Goal: Transaction & Acquisition: Purchase product/service

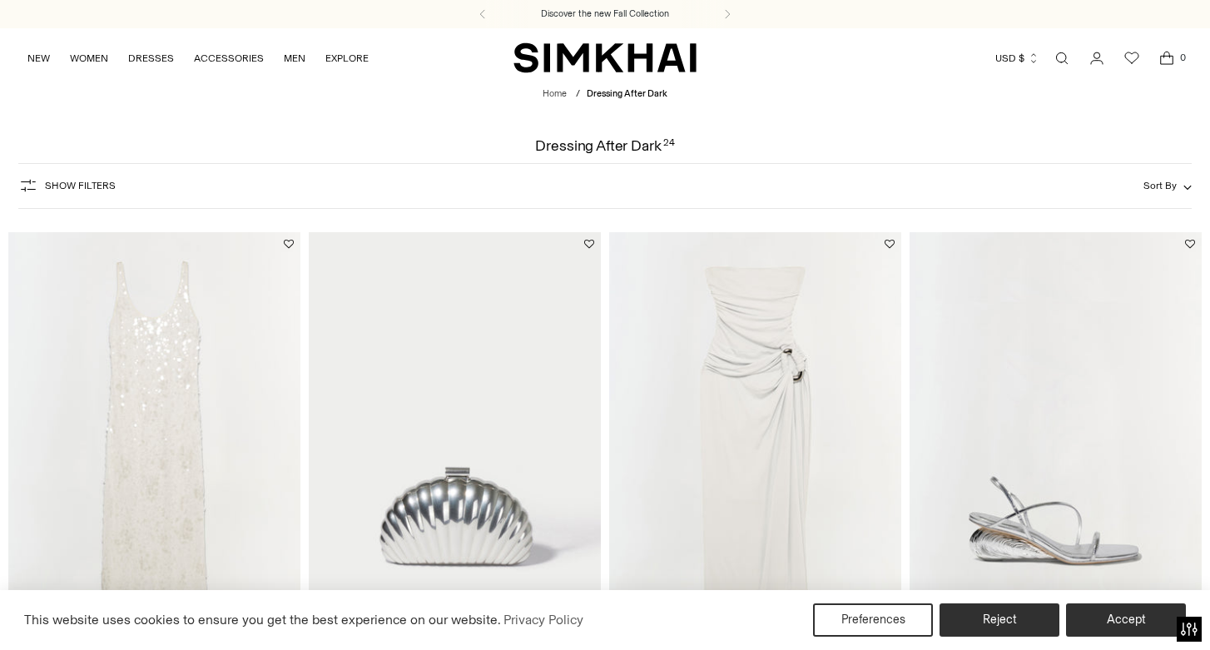
click at [82, 185] on span "Show Filters" at bounding box center [80, 186] width 71 height 12
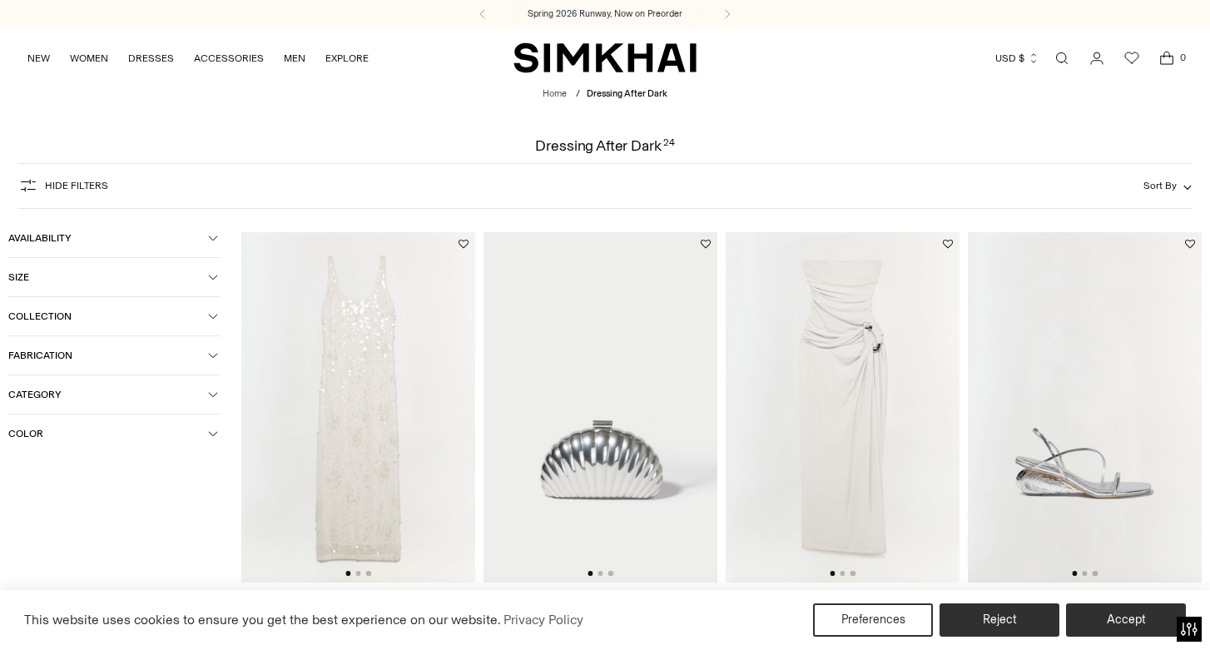
click at [120, 243] on span "Availability" at bounding box center [108, 238] width 200 height 12
click at [17, 268] on icon at bounding box center [15, 268] width 8 height 8
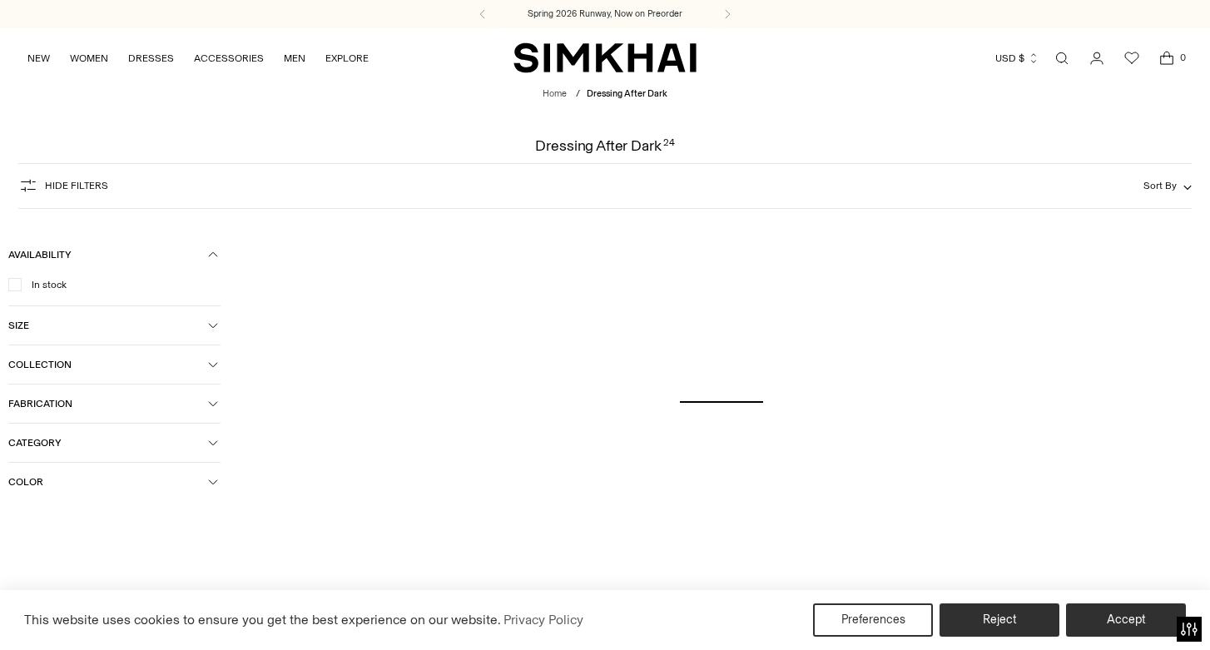
click at [166, 445] on span "Category" at bounding box center [108, 443] width 200 height 12
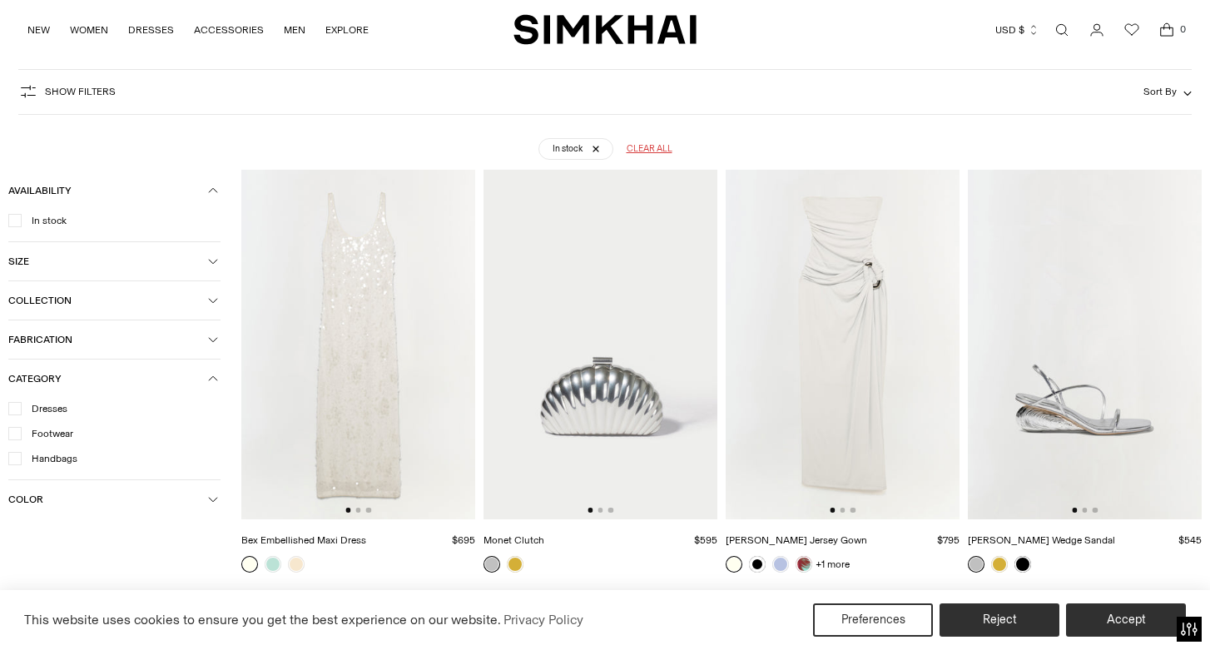
scroll to position [123, 0]
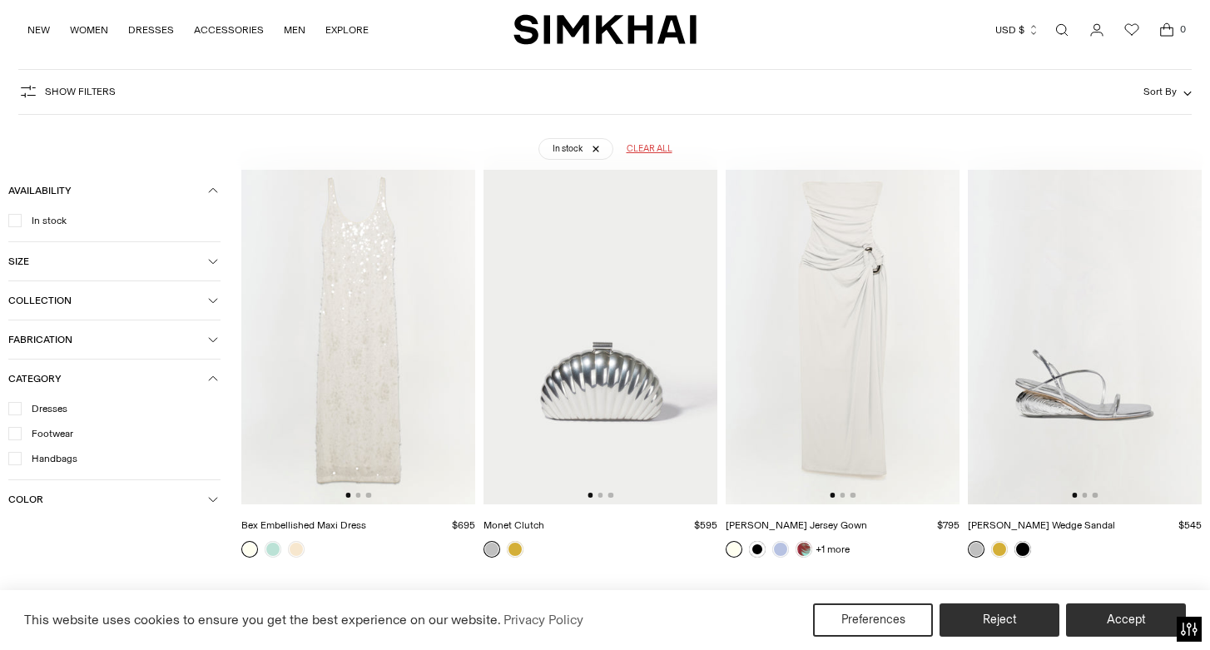
click at [20, 408] on div at bounding box center [14, 408] width 13 height 13
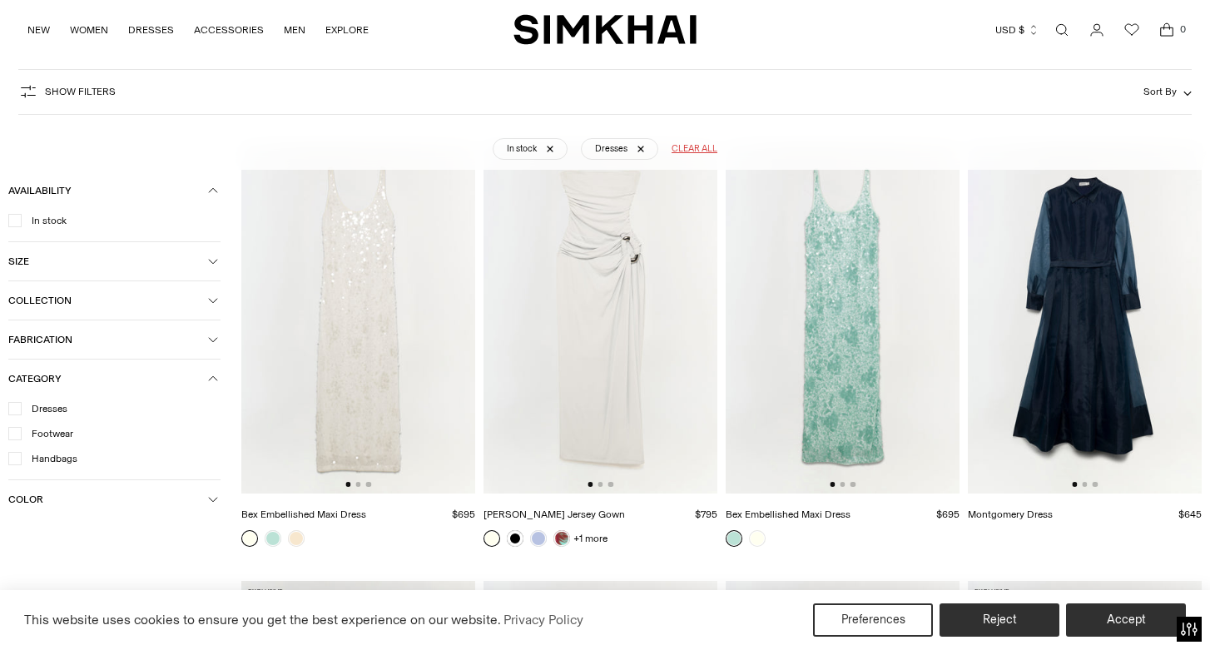
scroll to position [55, 0]
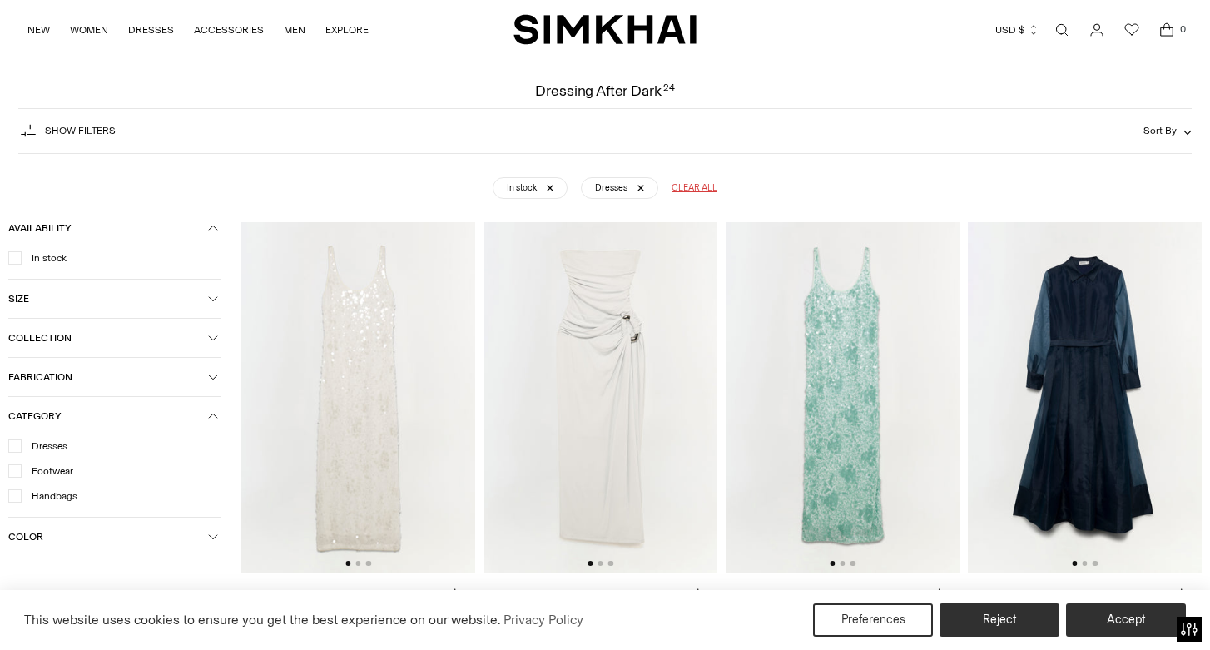
click at [940, 397] on img at bounding box center [843, 397] width 234 height 351
click at [801, 420] on img at bounding box center [843, 397] width 234 height 351
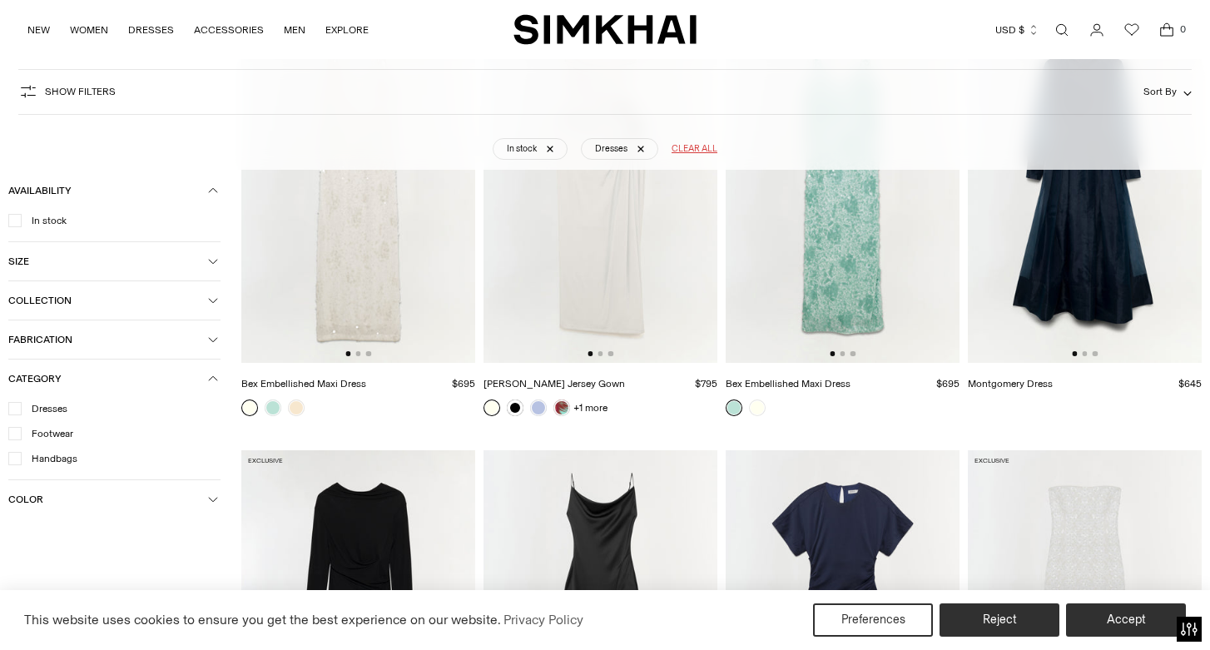
scroll to position [279, 0]
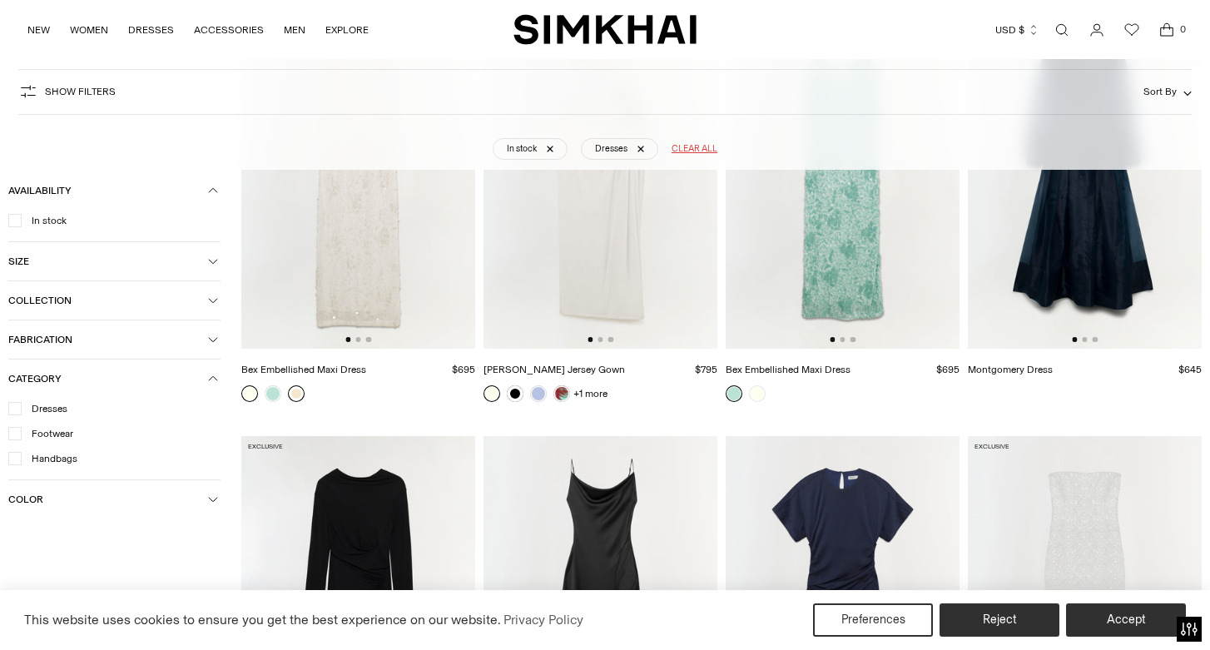
click at [298, 391] on link at bounding box center [296, 393] width 17 height 17
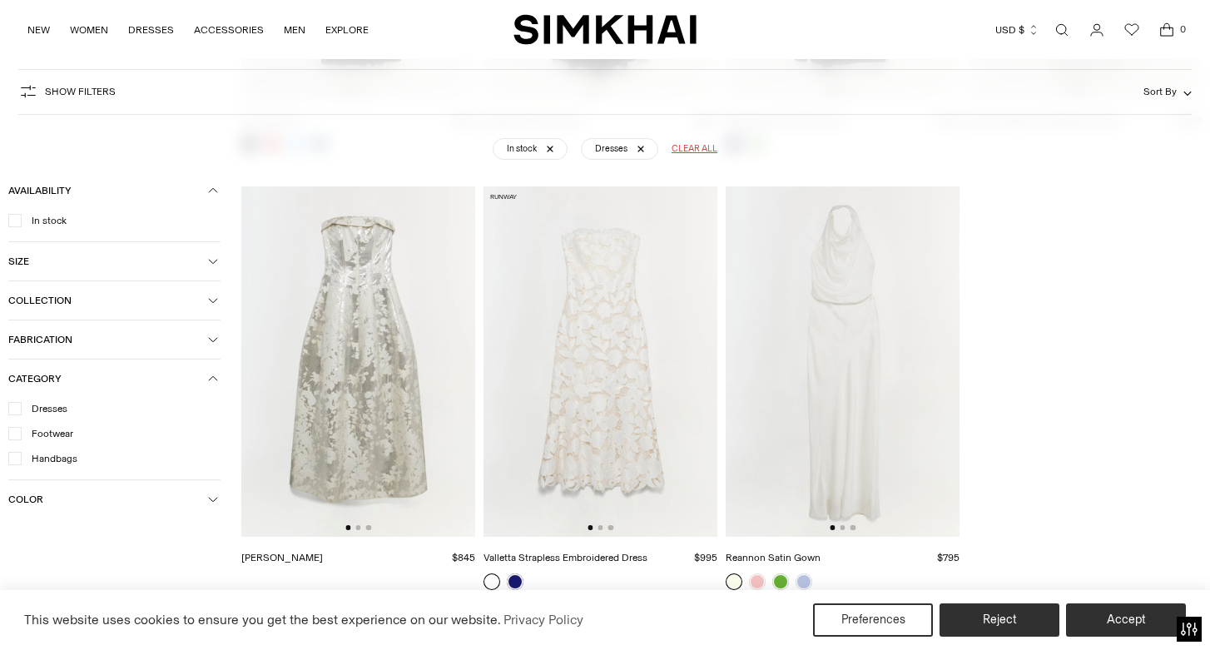
scroll to position [993, 0]
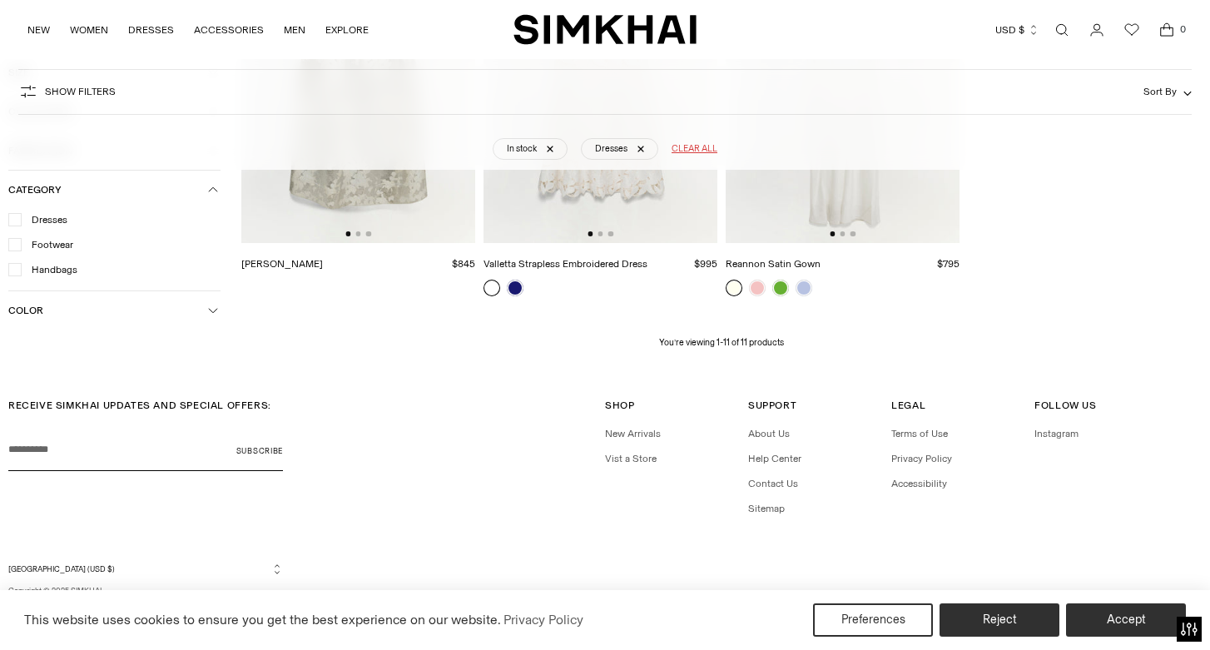
scroll to position [1262, 0]
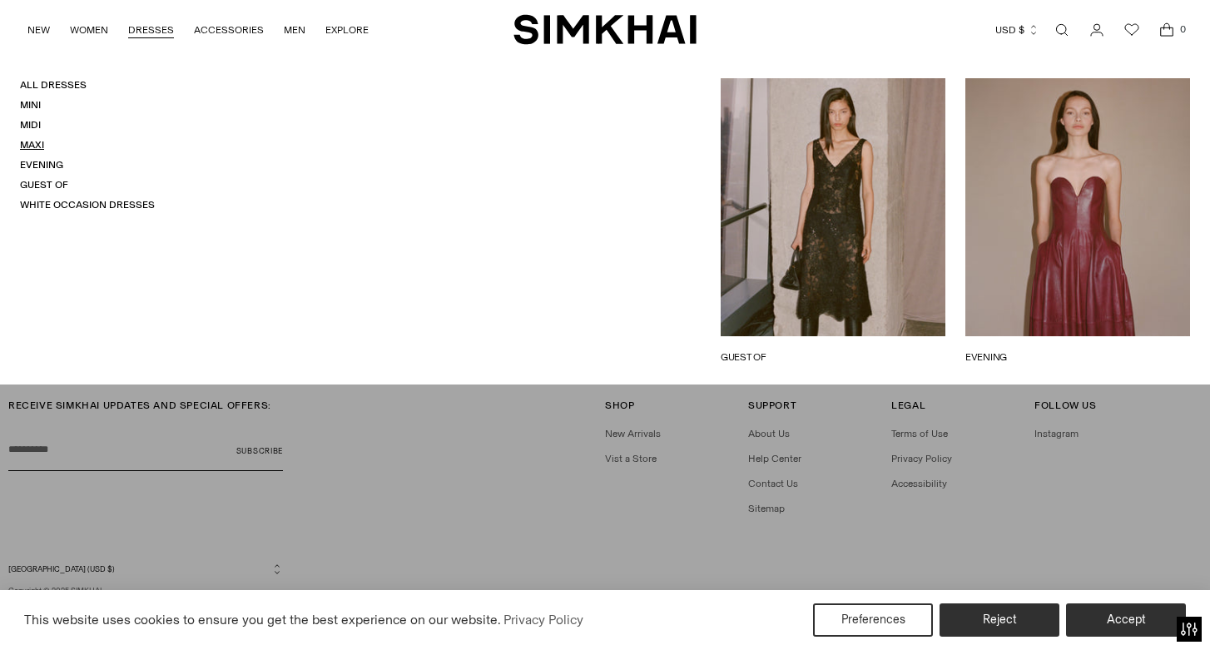
click at [28, 143] on link "Maxi" at bounding box center [32, 145] width 24 height 12
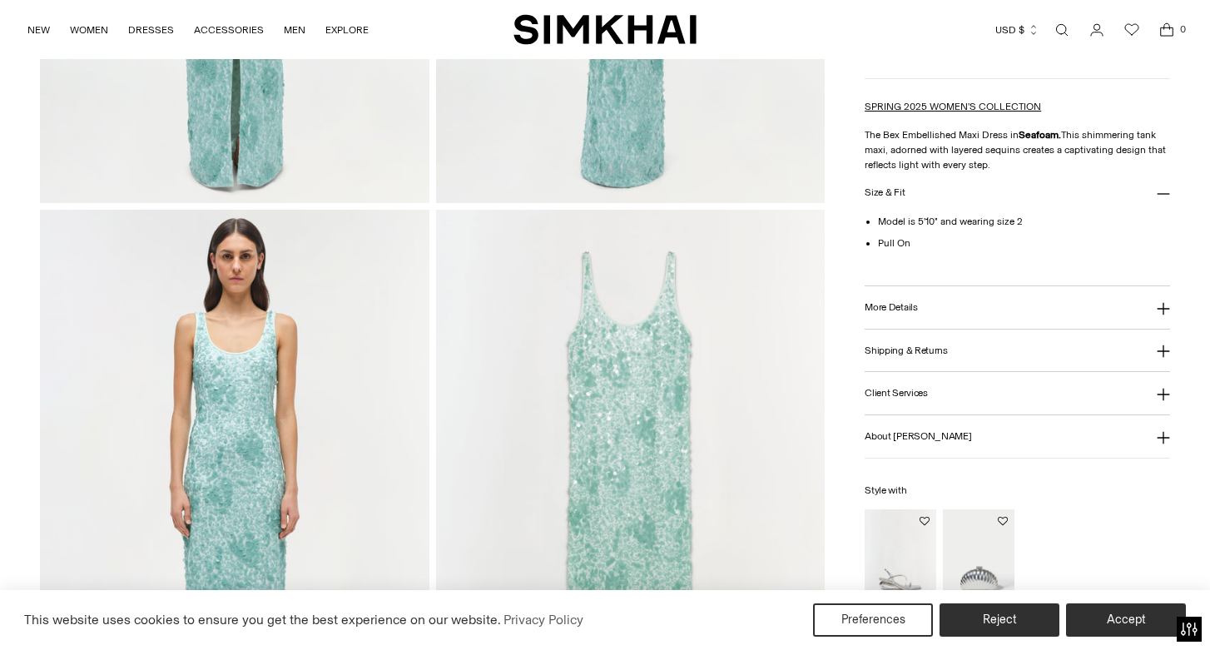
scroll to position [1094, 0]
click at [258, 449] on img at bounding box center [234, 499] width 389 height 583
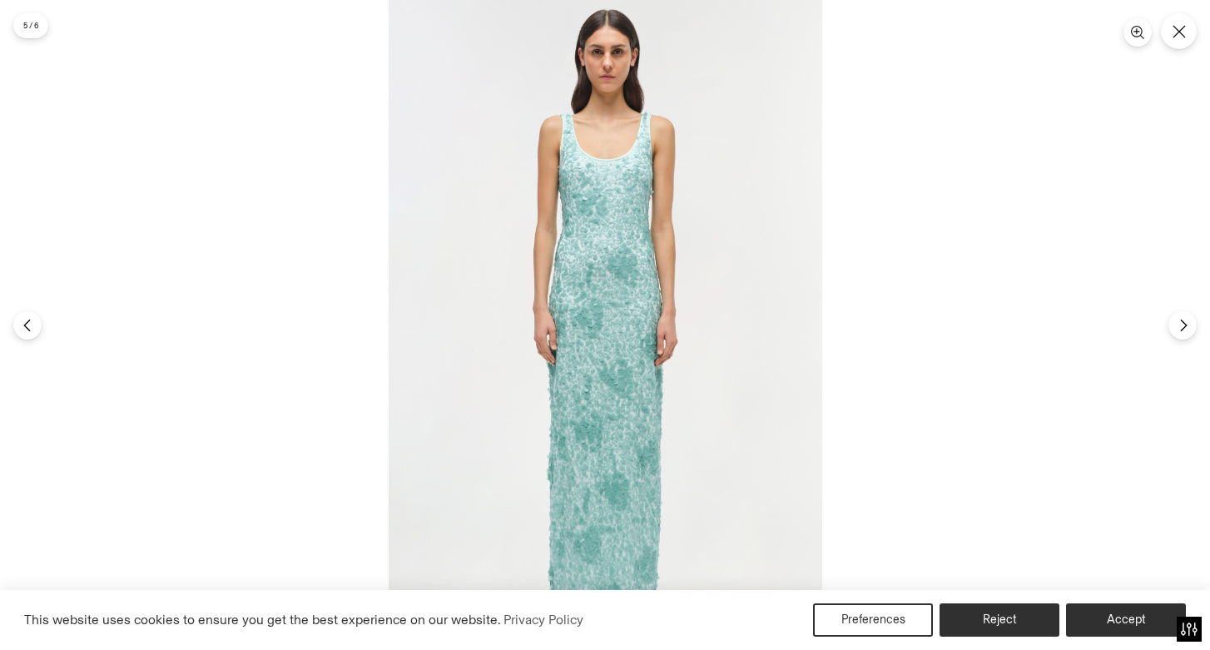
click at [611, 332] on img at bounding box center [606, 325] width 434 height 650
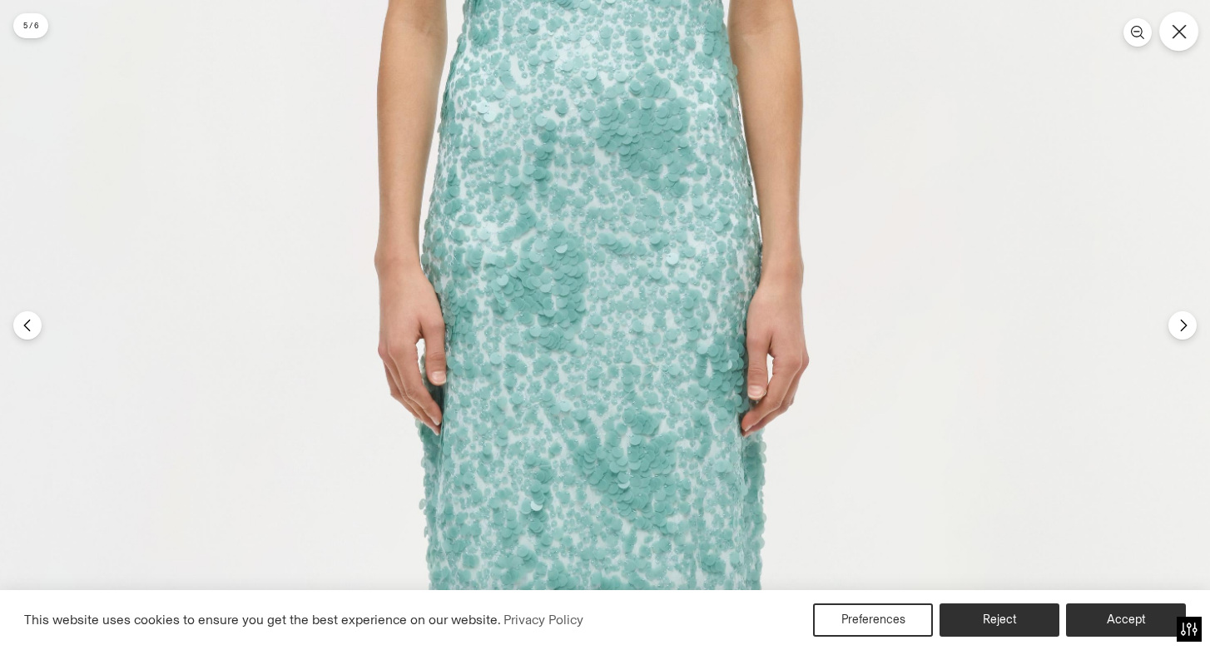
click at [1183, 43] on button "Close" at bounding box center [1178, 31] width 39 height 39
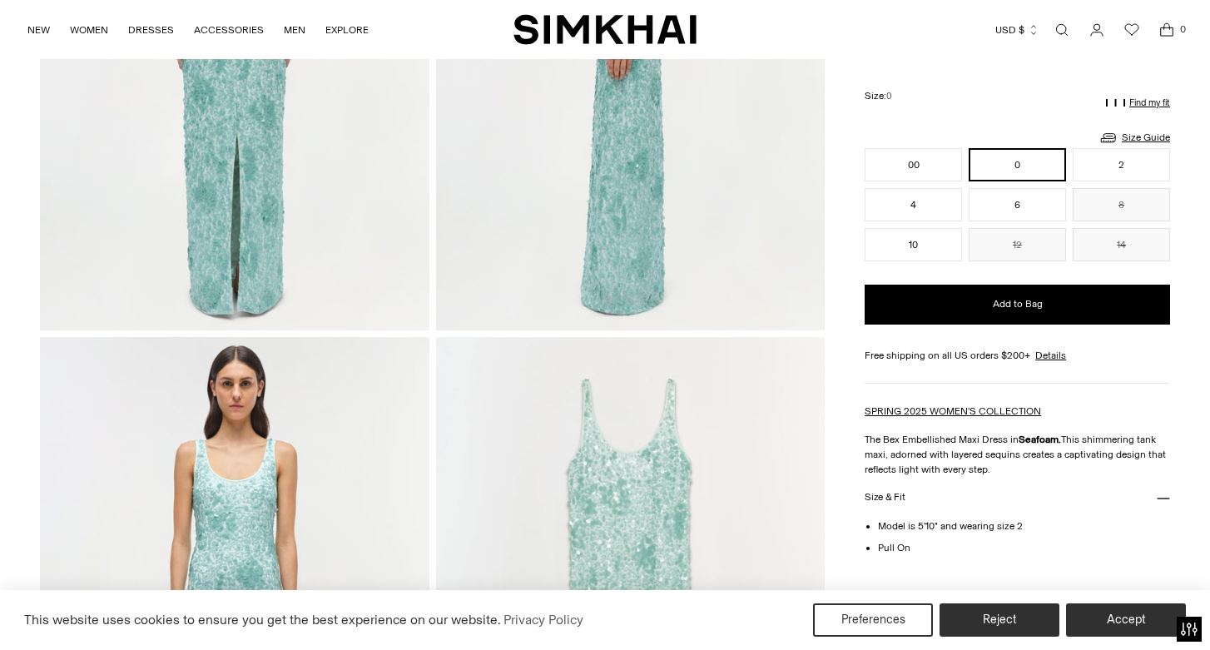
scroll to position [834, 0]
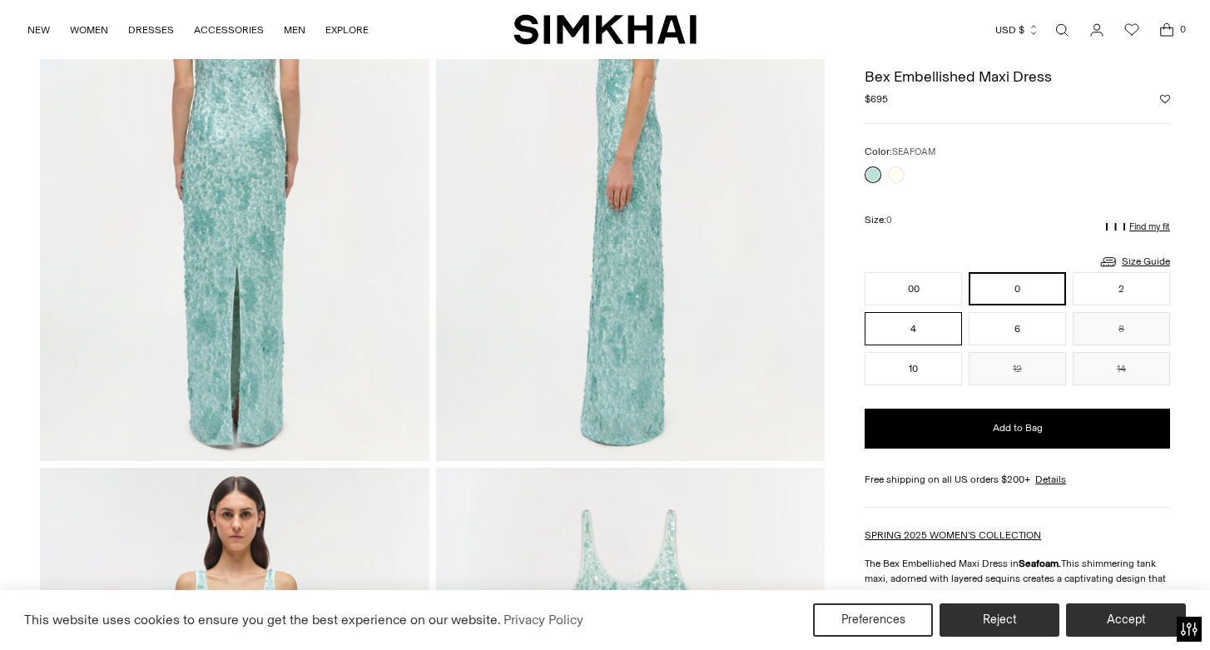
click at [946, 332] on button "4" at bounding box center [913, 328] width 97 height 33
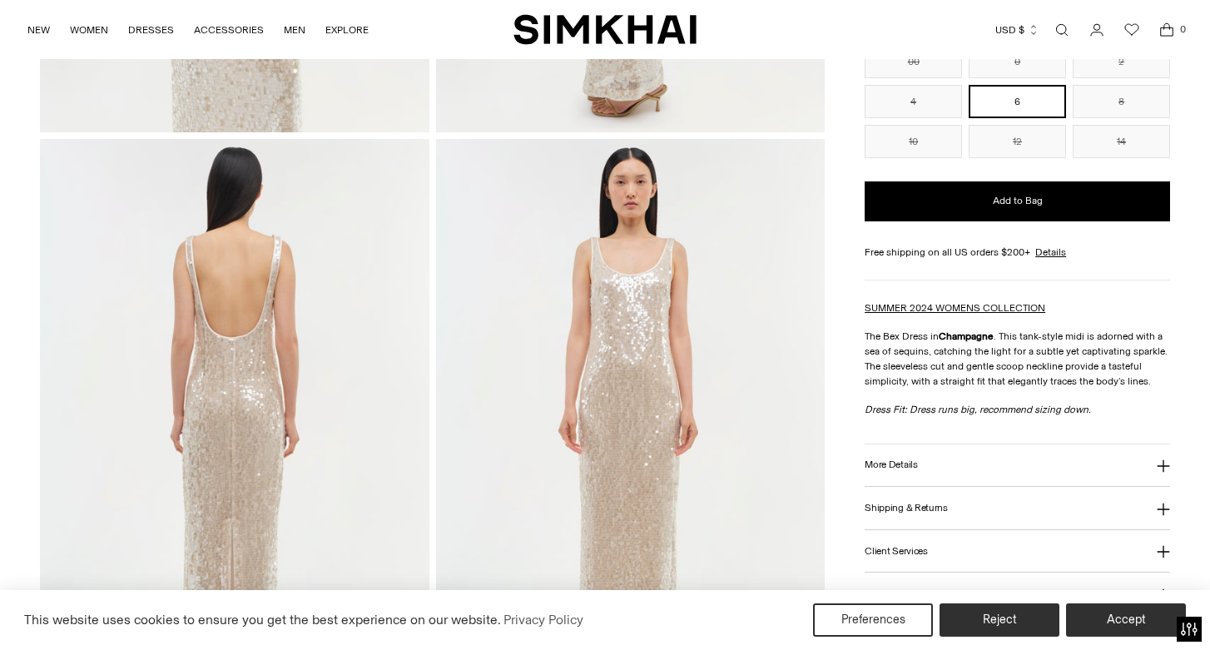
scroll to position [581, 0]
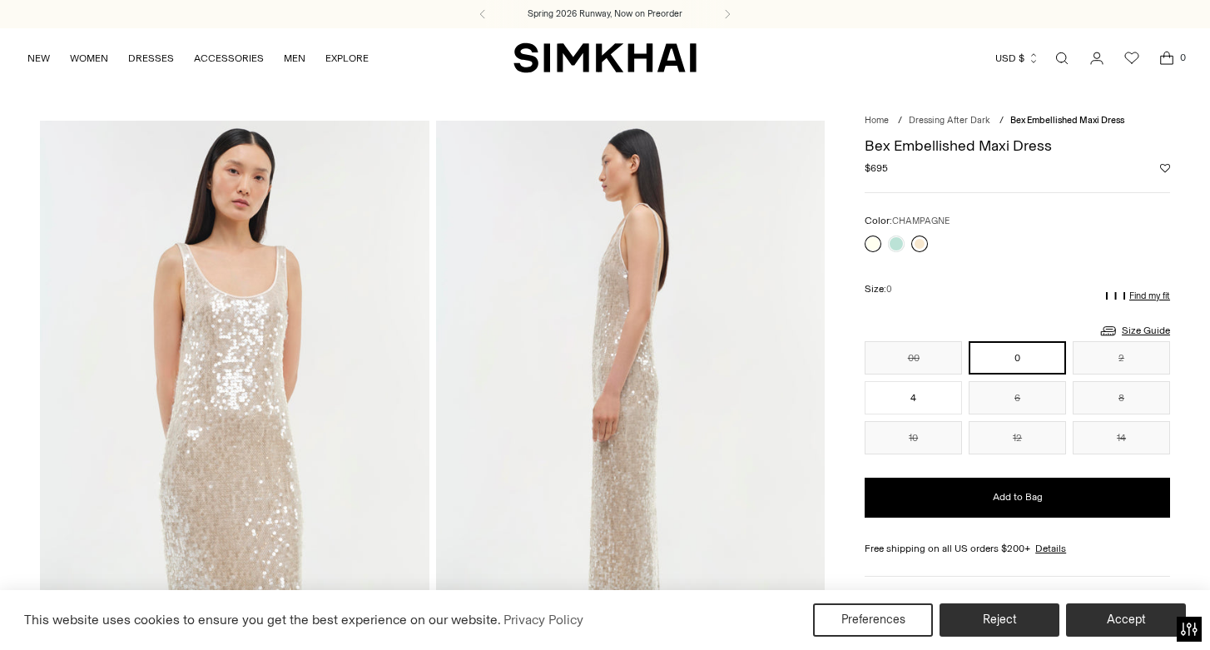
click at [917, 245] on link at bounding box center [919, 244] width 17 height 17
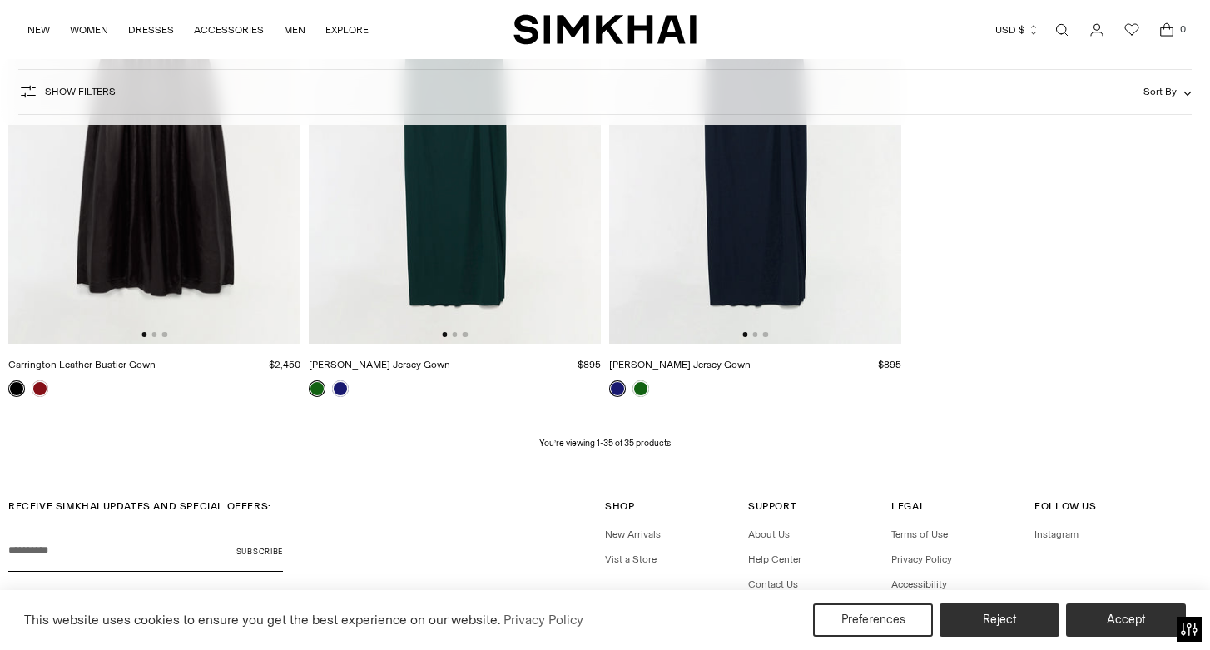
scroll to position [4632, 0]
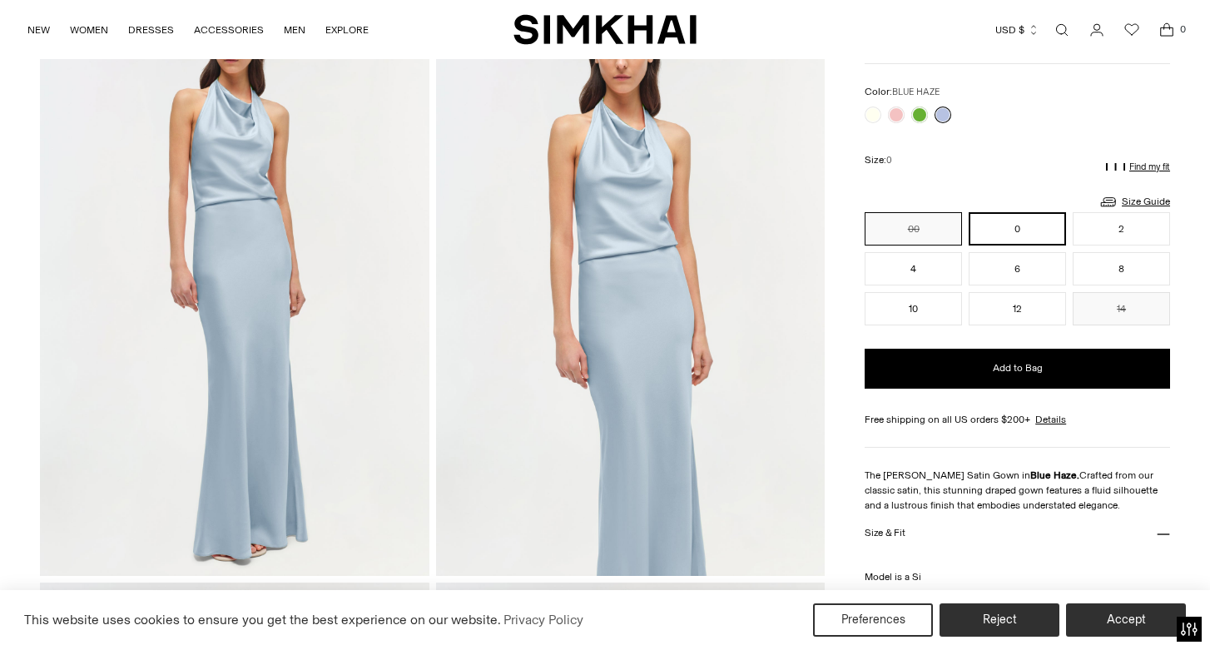
scroll to position [119, 0]
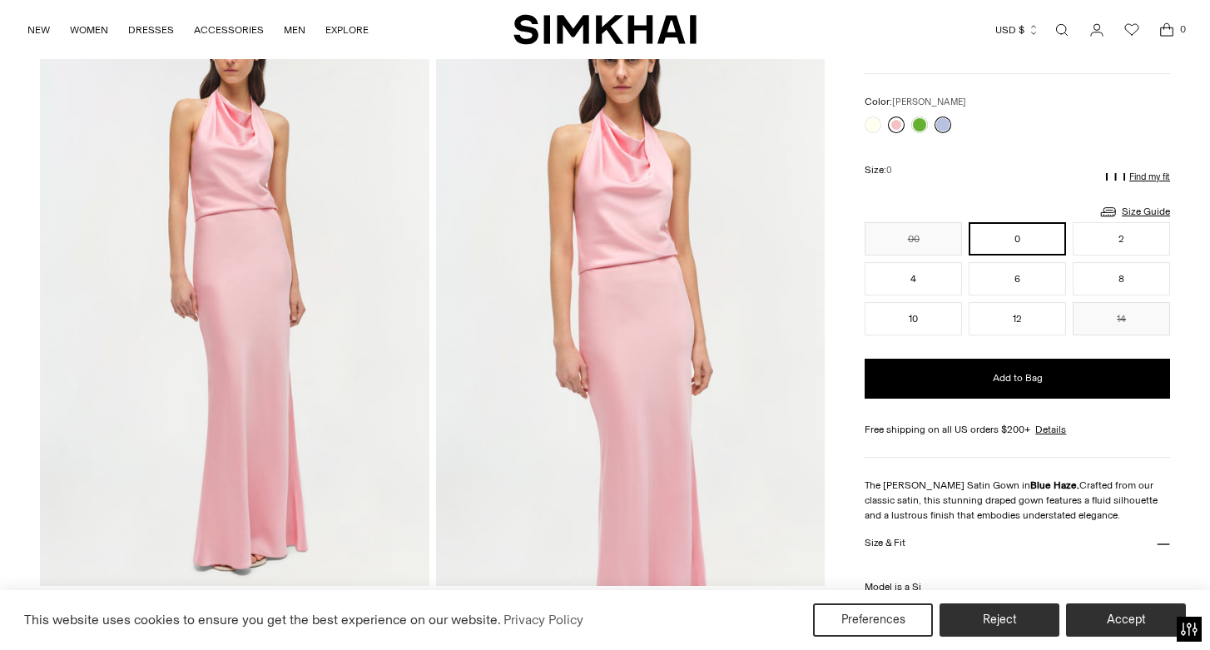
click at [896, 121] on link at bounding box center [896, 125] width 17 height 17
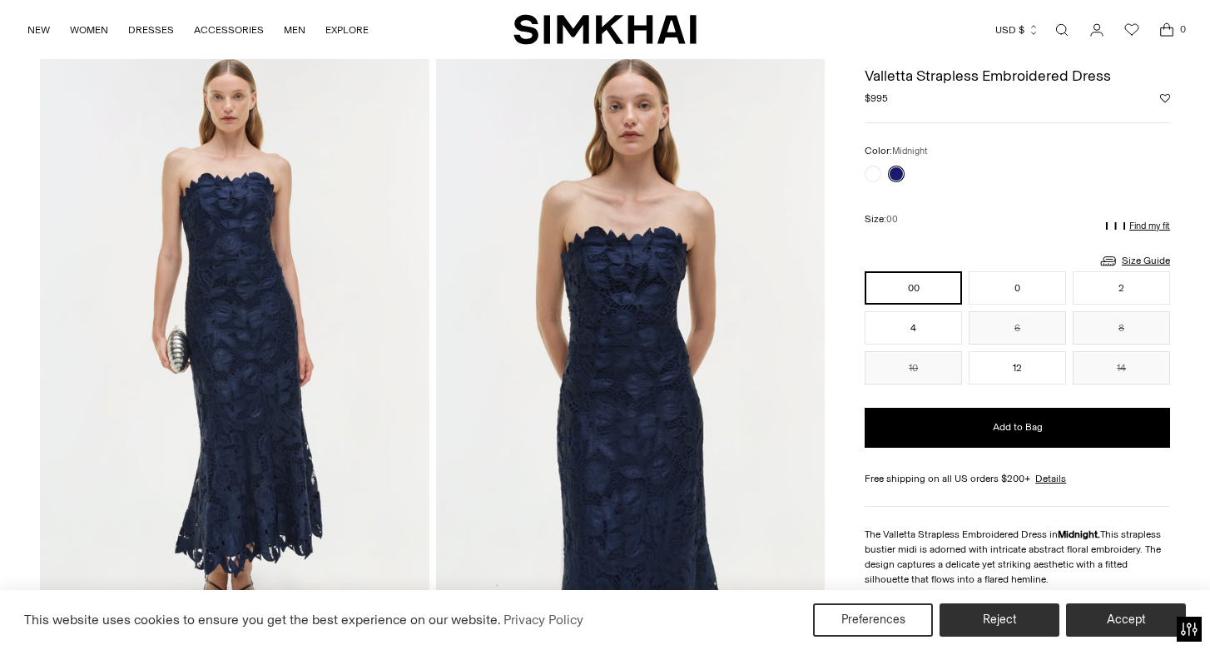
scroll to position [74, 0]
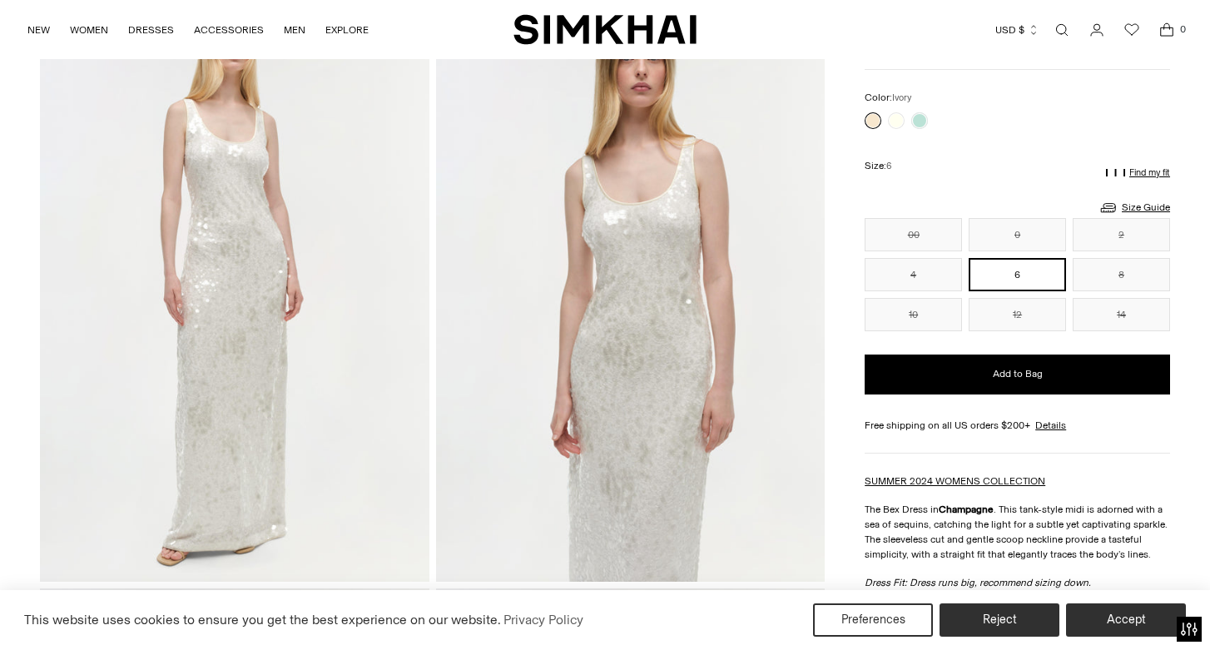
scroll to position [141, 0]
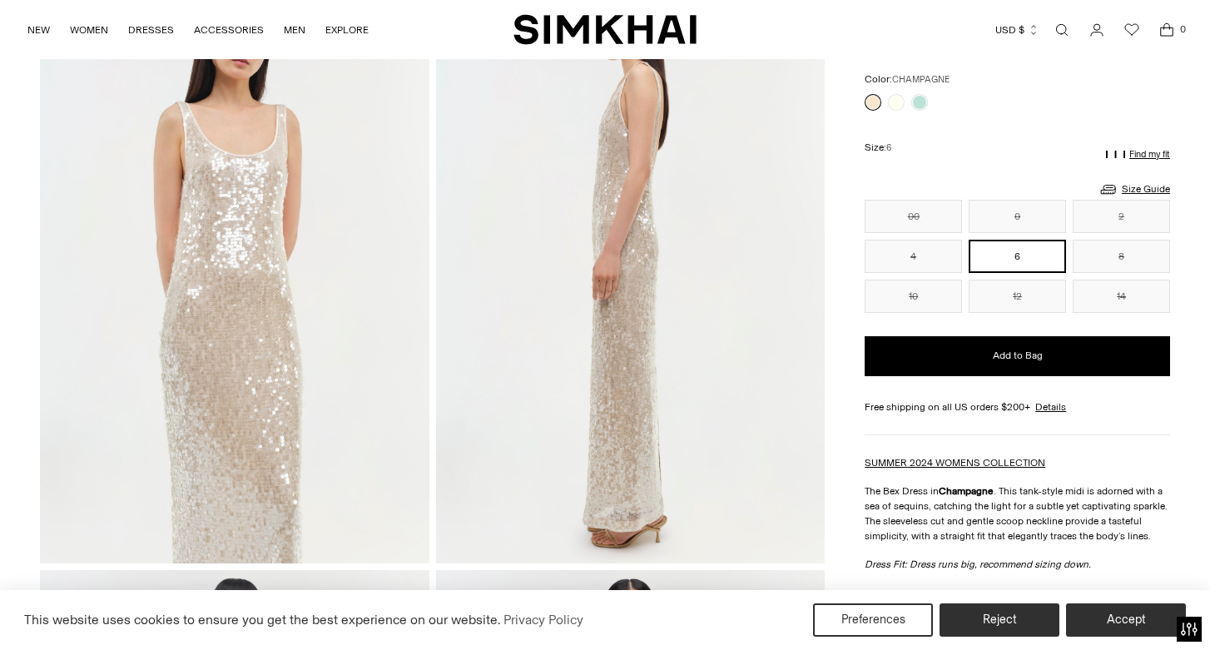
click at [875, 102] on link at bounding box center [873, 102] width 17 height 17
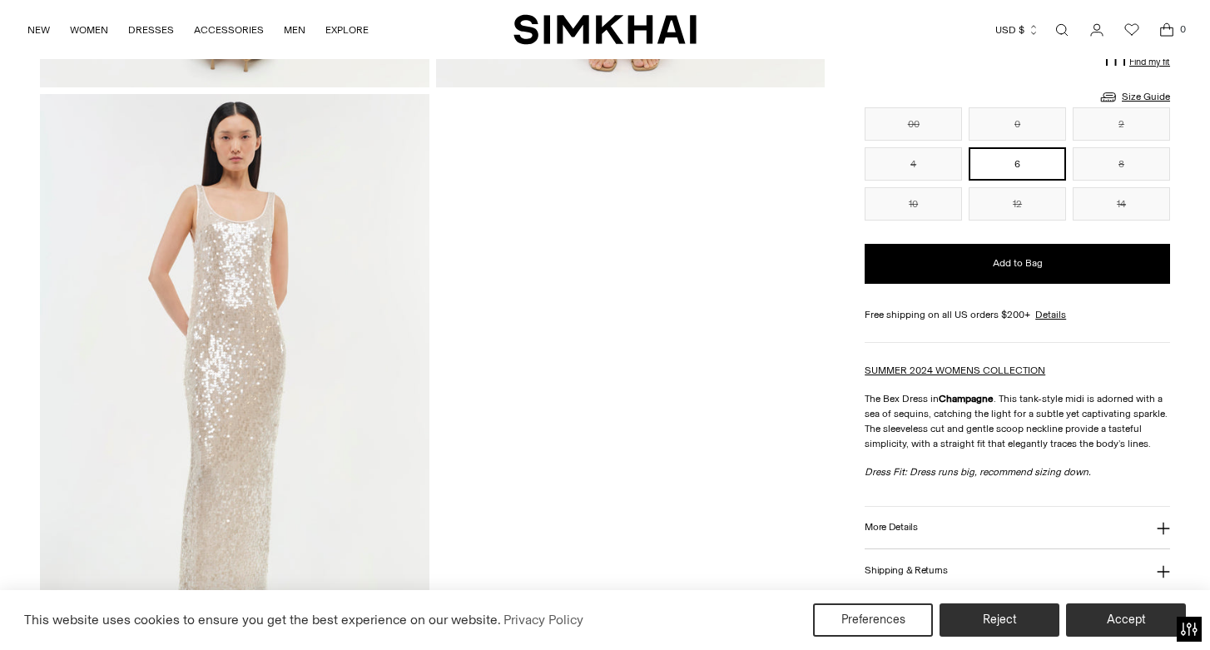
scroll to position [1228, 0]
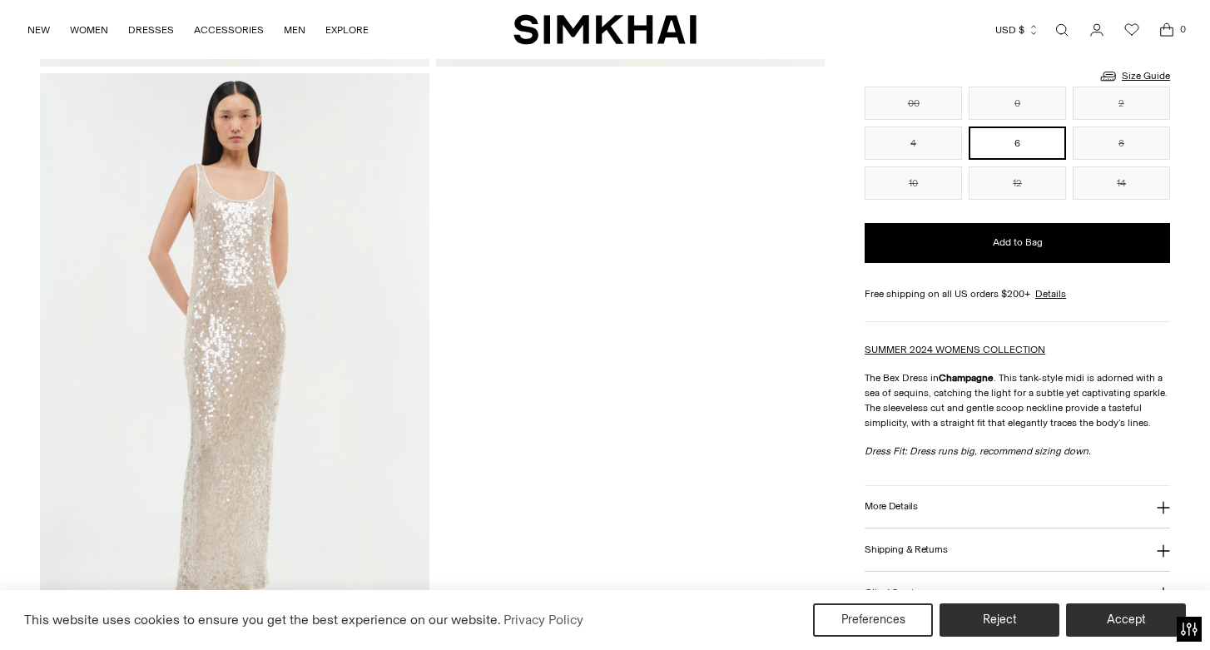
click at [937, 518] on button "More Details" at bounding box center [1017, 506] width 305 height 42
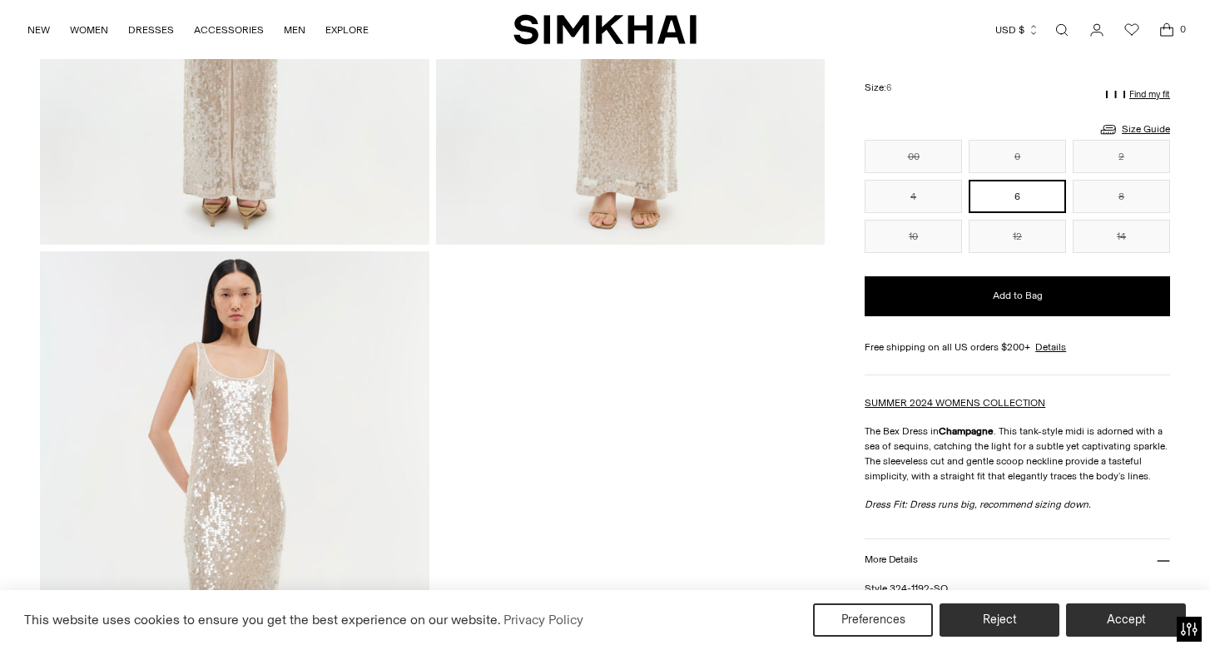
scroll to position [983, 0]
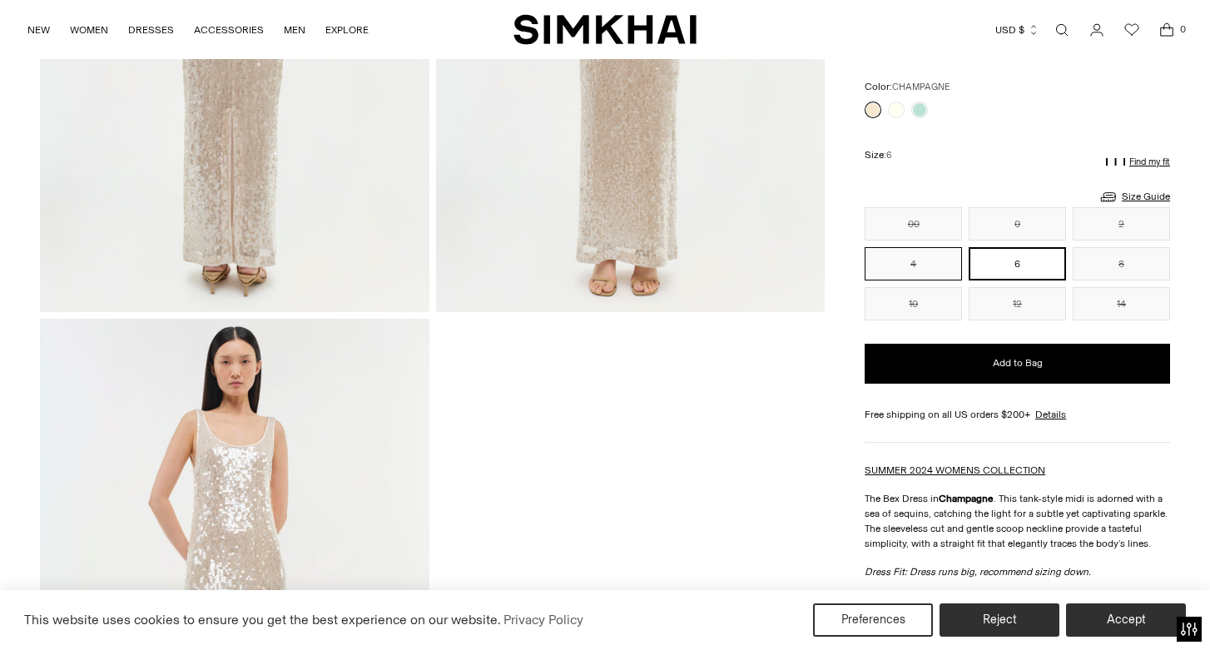
click at [941, 270] on button "4" at bounding box center [913, 262] width 97 height 33
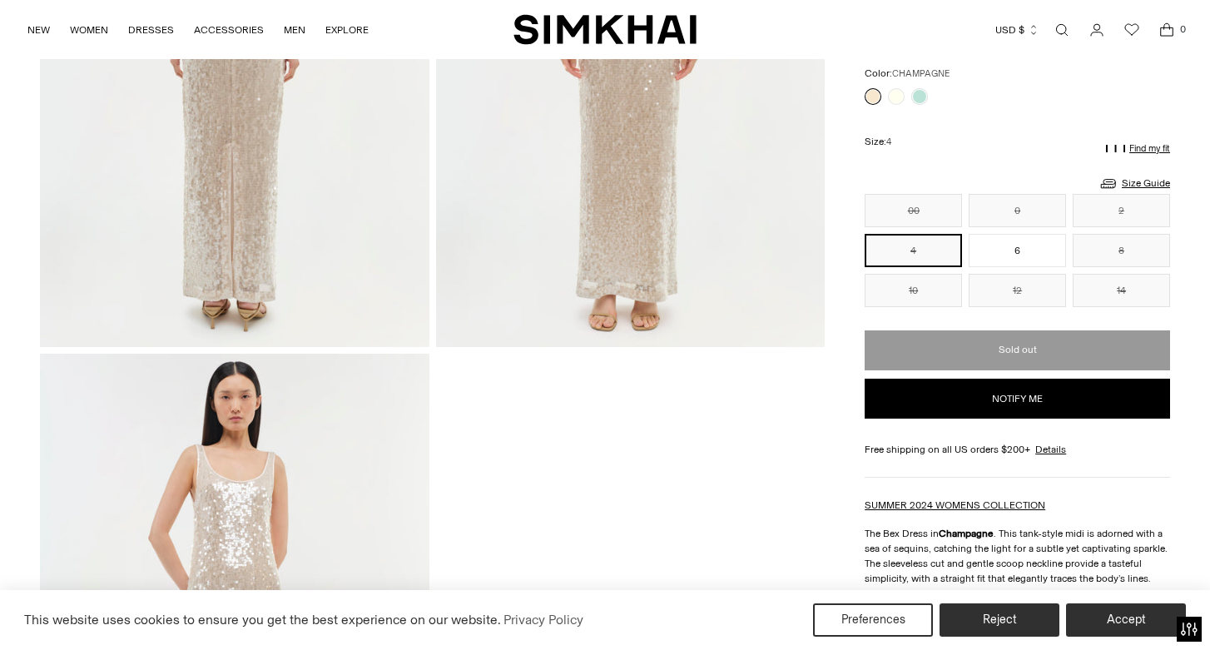
scroll to position [945, 0]
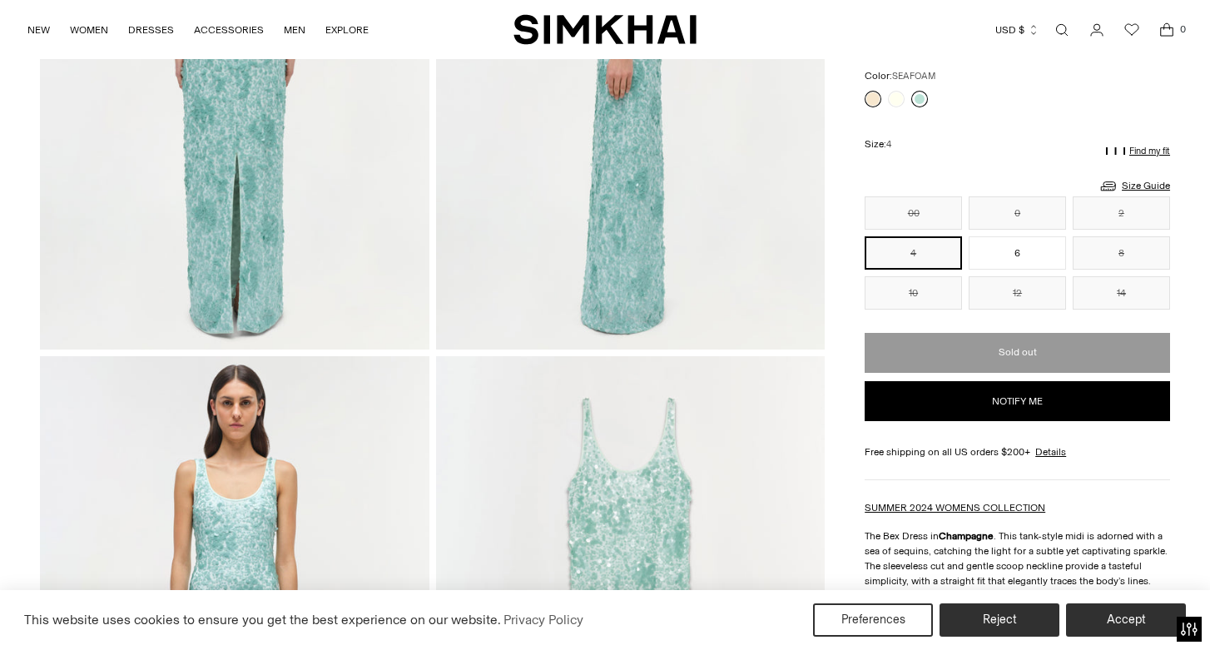
click at [922, 104] on link at bounding box center [919, 98] width 17 height 17
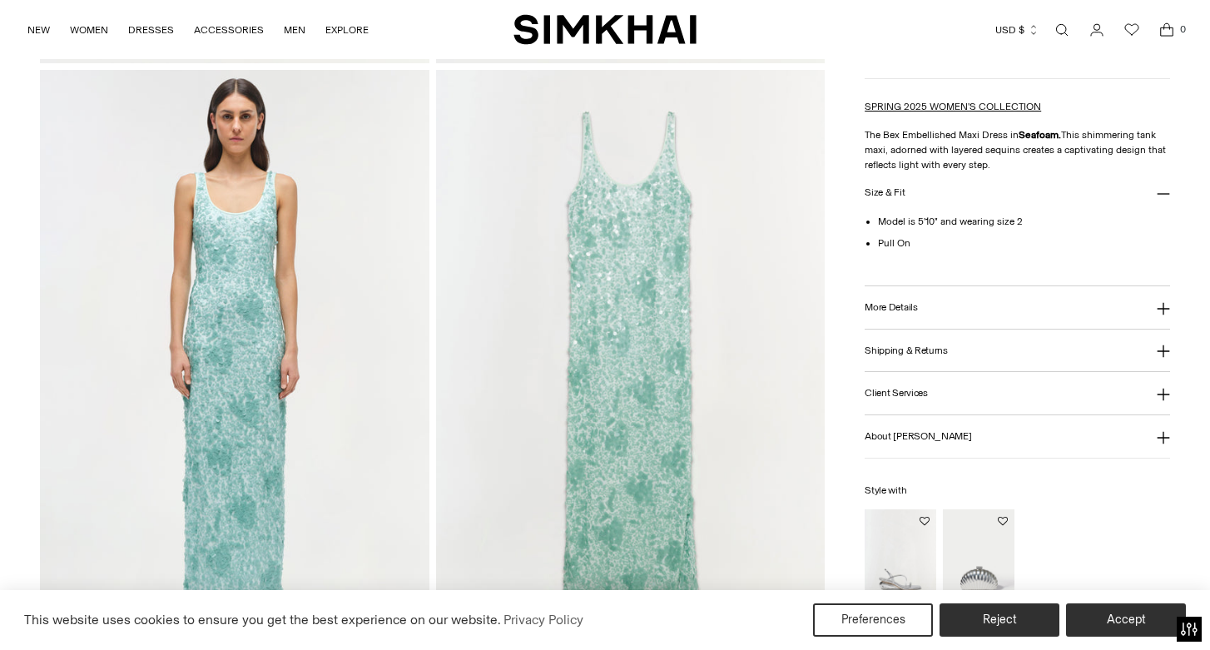
scroll to position [1238, 0]
